Goal: Information Seeking & Learning: Understand process/instructions

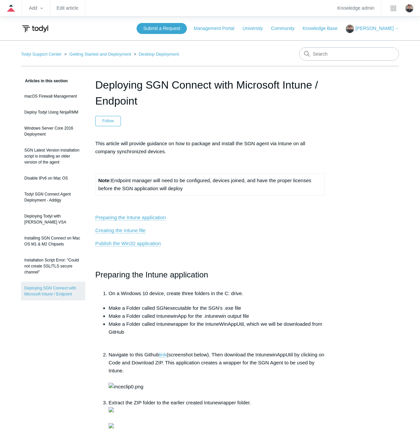
scroll to position [2063, 0]
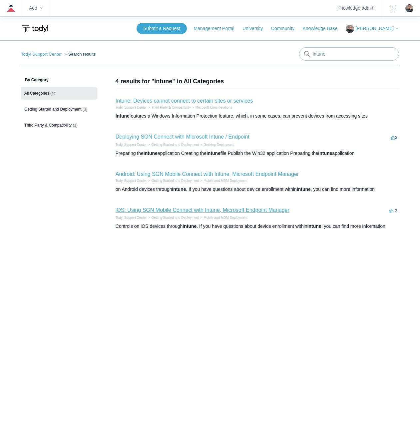
click at [163, 211] on link "iOS: Using SGN Mobile Connect with Intune, Microsoft Endpoint Manager" at bounding box center [203, 210] width 174 height 6
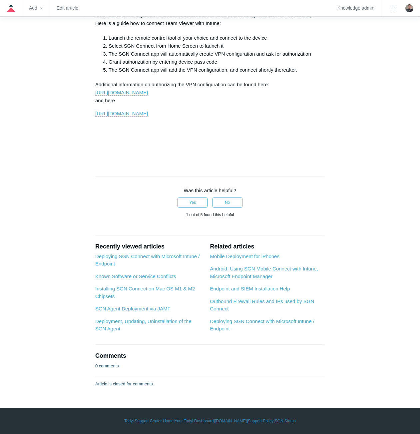
scroll to position [3093, 0]
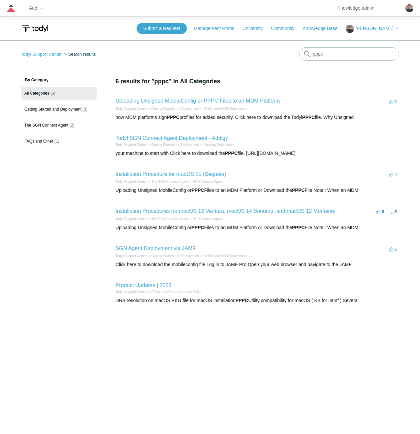
click at [182, 101] on link "Uploading Unsigned MobileConfig or PPPC Files to an MDM Platform" at bounding box center [198, 101] width 165 height 6
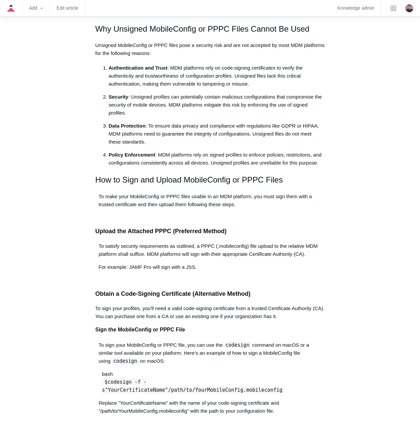
scroll to position [67, 0]
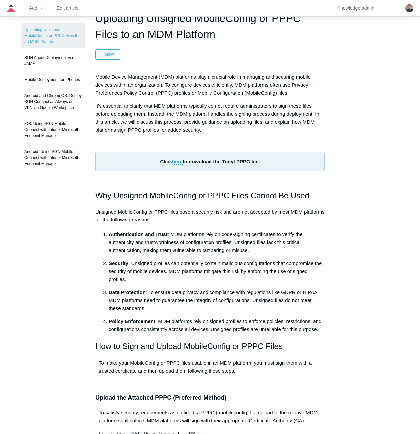
drag, startPoint x: 205, startPoint y: 127, endPoint x: 114, endPoint y: 125, distance: 90.7
click at [114, 125] on p "It's essential to clarify that MDM platforms typically do not require administr…" at bounding box center [210, 118] width 230 height 32
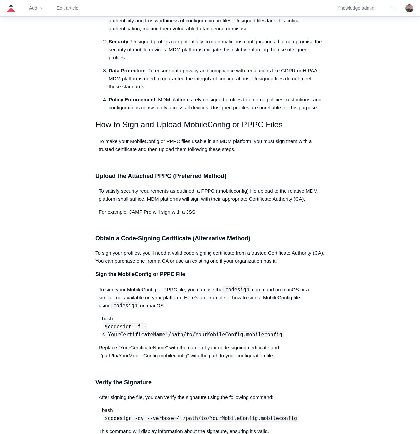
scroll to position [300, 0]
